Goal: Check status

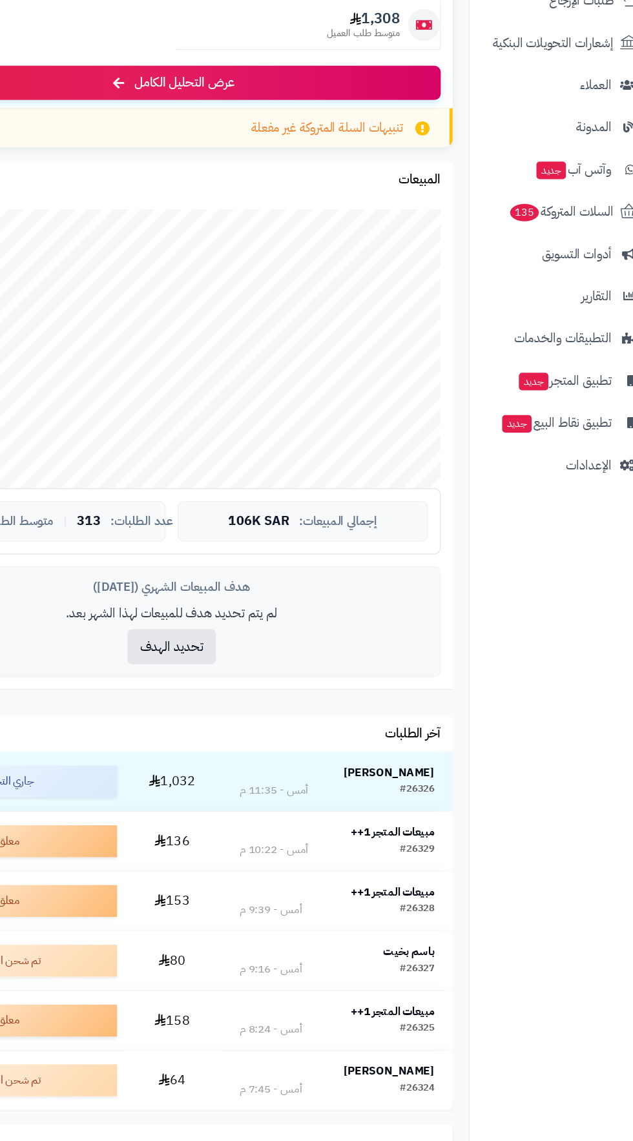
scroll to position [7, 0]
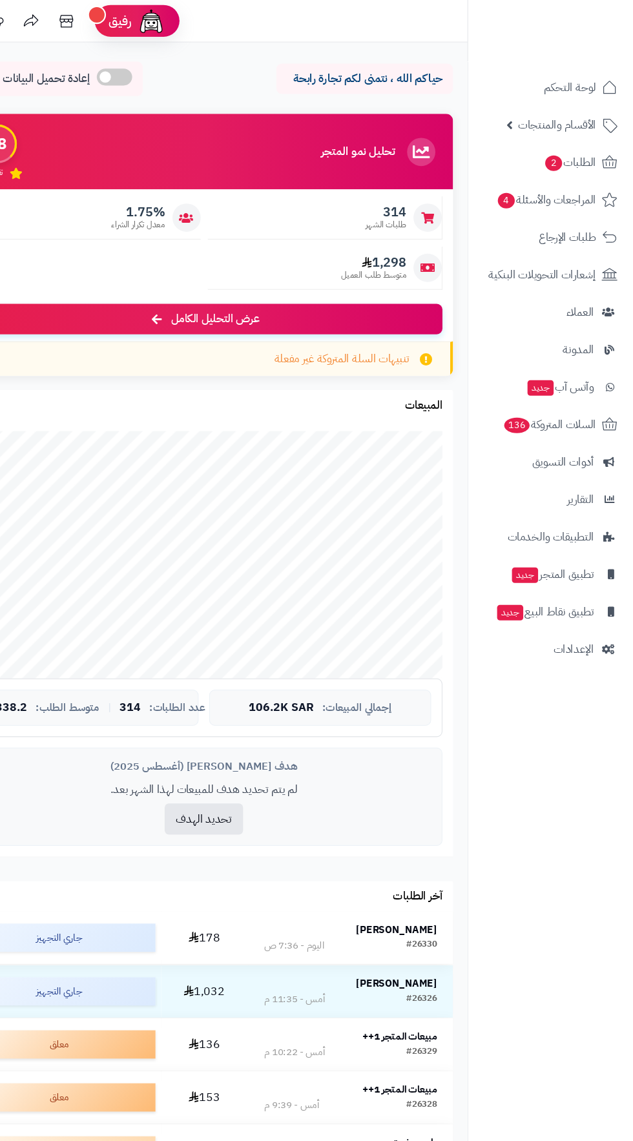
click at [431, 847] on strong "احمد فريش" at bounding box center [417, 849] width 74 height 14
